Goal: Task Accomplishment & Management: Complete application form

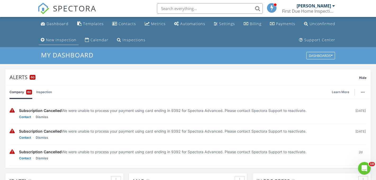
click at [74, 42] on div "New Inspection" at bounding box center [61, 39] width 30 height 5
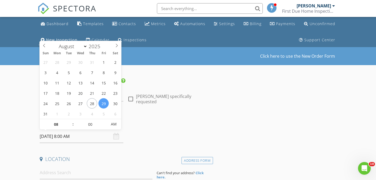
click at [81, 134] on input "[DATE] 8:00 AM" at bounding box center [82, 136] width 84 height 13
type input "[DATE] 8:00 AM"
type input "09"
type input "[DATE] 9:00 AM"
click at [70, 122] on span at bounding box center [71, 121] width 4 height 5
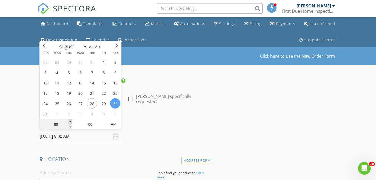
type input "10"
type input "[DATE] 10:00 AM"
click at [70, 122] on span at bounding box center [71, 121] width 4 height 5
type input "11"
type input "[DATE] 11:00 AM"
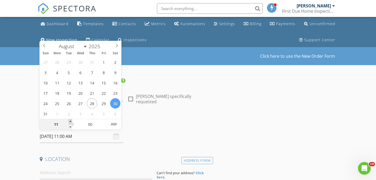
click at [70, 122] on span at bounding box center [71, 121] width 4 height 5
type input "12"
type input "[DATE] 12:00 PM"
click at [70, 122] on span at bounding box center [71, 121] width 4 height 5
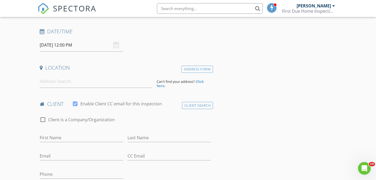
scroll to position [92, 0]
click at [85, 82] on input at bounding box center [96, 80] width 113 height 13
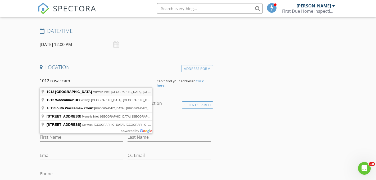
type input "1012 North Waccamaw Drive, Murrells Inlet, SC, USA"
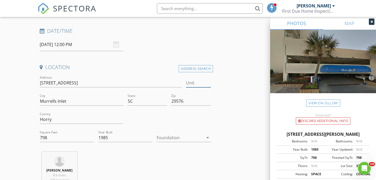
click at [195, 83] on input "Unit" at bounding box center [198, 83] width 25 height 9
type input "1105"
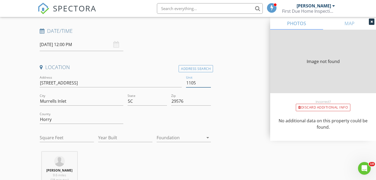
type input "760"
type input "1986"
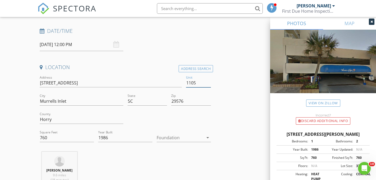
type input "1105"
click at [186, 140] on div at bounding box center [180, 137] width 47 height 8
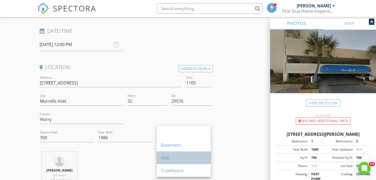
click at [176, 159] on div "Slab" at bounding box center [184, 157] width 46 height 6
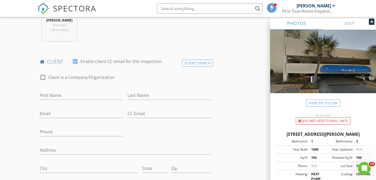
scroll to position [245, 0]
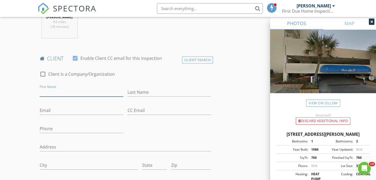
click at [107, 93] on input "First Name" at bounding box center [82, 92] width 84 height 9
type input "[PERSON_NAME]"
click at [142, 88] on input "Last Name" at bounding box center [169, 92] width 84 height 9
type input "[PERSON_NAME]"
click at [96, 109] on input "Email" at bounding box center [82, 110] width 84 height 9
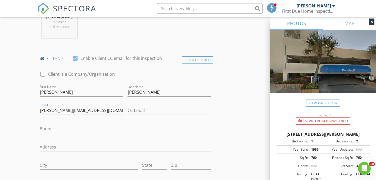
type input "Dennis@hamiltonincentives.com"
click at [75, 132] on input "Phone" at bounding box center [82, 128] width 84 height 9
type input "7"
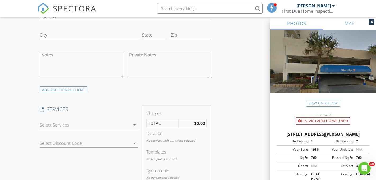
scroll to position [381, 0]
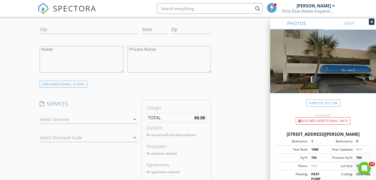
type input "[PHONE_NUMBER]"
click at [90, 121] on div at bounding box center [85, 119] width 91 height 8
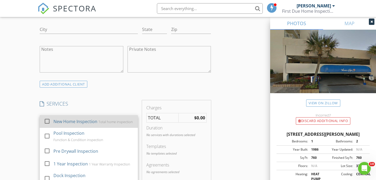
click at [78, 123] on div "New Home Inspection" at bounding box center [75, 121] width 44 height 6
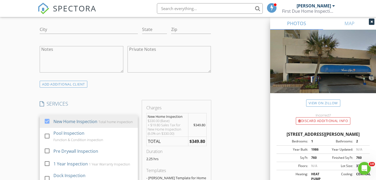
click at [230, 122] on div "INSPECTOR(S) check_box Brad Medes PRIMARY Brad Medes arrow_drop_down check_box_…" at bounding box center [188, 157] width 301 height 920
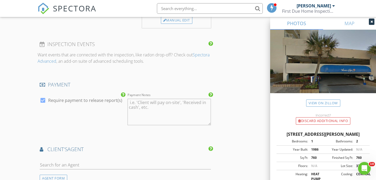
scroll to position [626, 0]
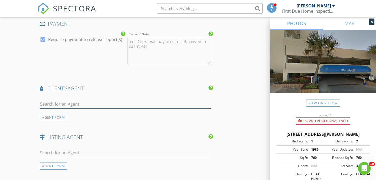
click at [149, 102] on input "text" at bounding box center [125, 104] width 171 height 9
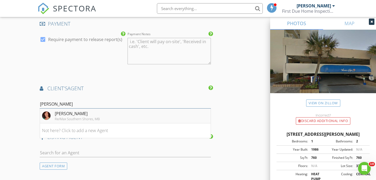
type input "sharon"
click at [126, 117] on li "Sharon Carrol Re/Max Southern Shores, MB" at bounding box center [125, 115] width 171 height 15
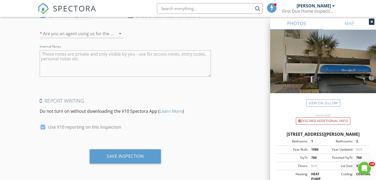
scroll to position [987, 0]
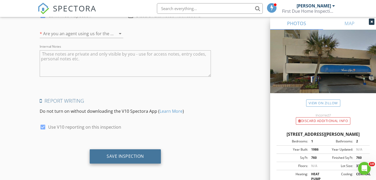
click at [152, 154] on div "Save Inspection" at bounding box center [125, 156] width 71 height 14
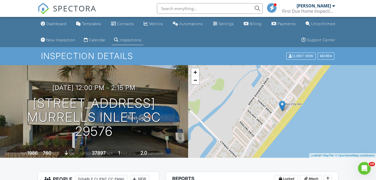
click at [73, 8] on span "SPECTORA" at bounding box center [74, 8] width 43 height 11
